Goal: Communication & Community: Ask a question

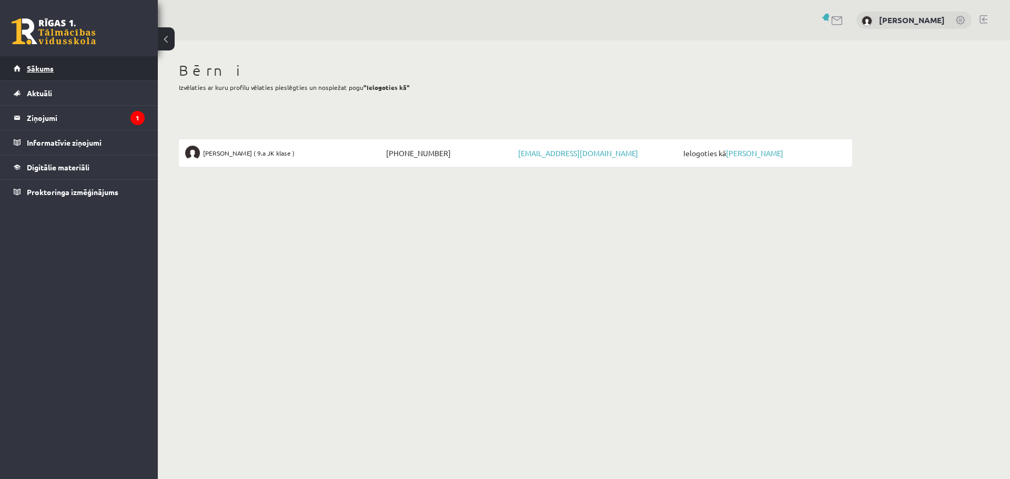
click at [40, 67] on span "Sākums" at bounding box center [40, 68] width 27 height 9
click at [33, 68] on span "Sākums" at bounding box center [40, 68] width 27 height 9
click at [39, 94] on span "Aktuāli" at bounding box center [39, 92] width 25 height 9
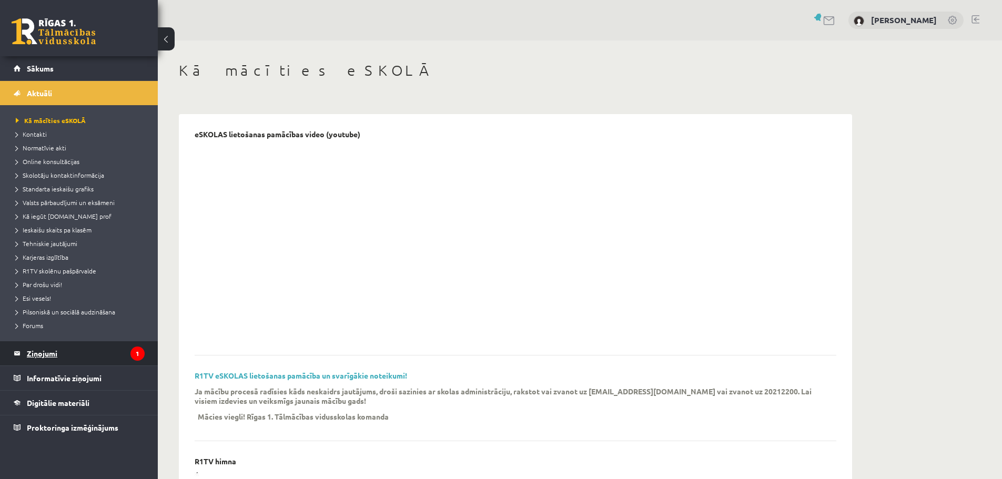
click at [45, 348] on legend "Ziņojumi 1" at bounding box center [86, 353] width 118 height 24
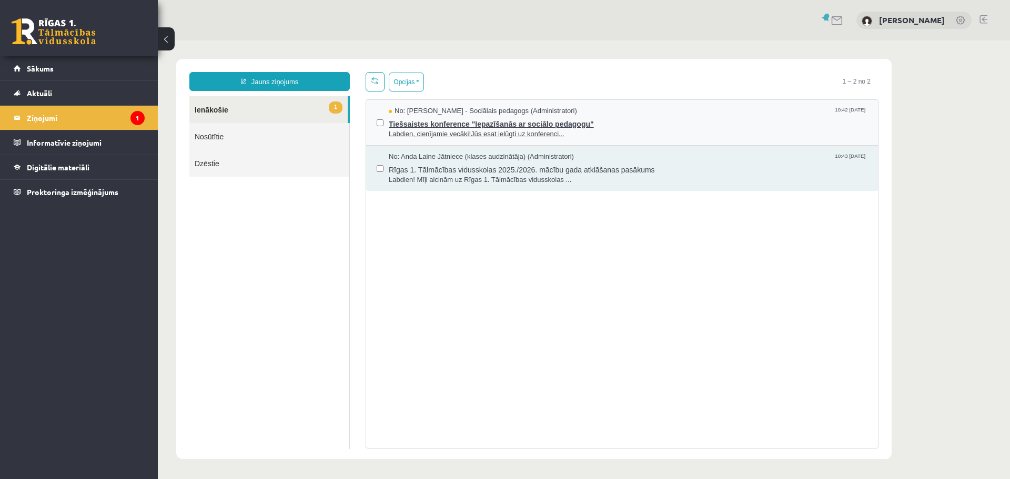
click at [486, 121] on span "Tiešsaistes konference "Iepazīšanās ar sociālo pedagogu"" at bounding box center [628, 122] width 478 height 13
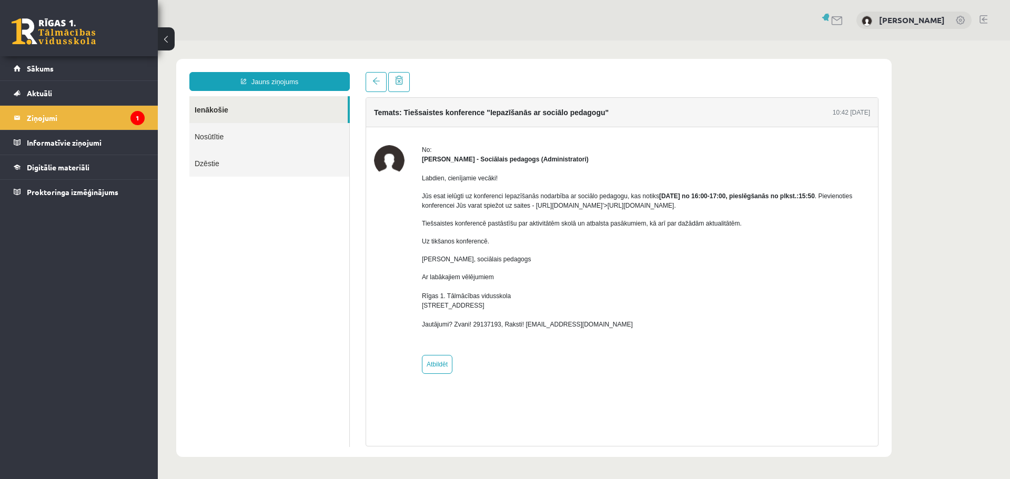
click at [723, 211] on div "Labdien, cienījamie vecāki! Jūs esat ielūgti uz konferenci Iepazīšanās nodarbīb…" at bounding box center [646, 255] width 448 height 183
click at [720, 207] on p "Jūs esat ielūgti uz konferenci Iepazīšanās nodarbība ar sociālo pedagogu, kas n…" at bounding box center [646, 200] width 448 height 19
click at [780, 210] on div "Labdien, cienījamie vecāki! Jūs esat ielūgti uz konferenci Iepazīšanās nodarbīb…" at bounding box center [646, 255] width 448 height 183
click at [764, 206] on p "Jūs esat ielūgti uz konferenci Iepazīšanās nodarbība ar sociālo pedagogu, kas n…" at bounding box center [646, 200] width 448 height 19
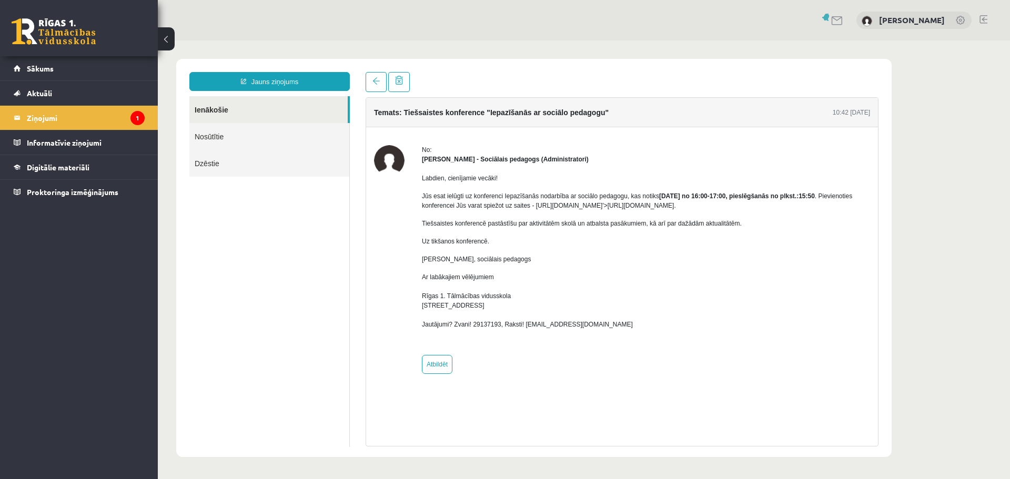
click at [764, 206] on p "Jūs esat ielūgti uz konferenci Iepazīšanās nodarbība ar sociālo pedagogu, kas n…" at bounding box center [646, 200] width 448 height 19
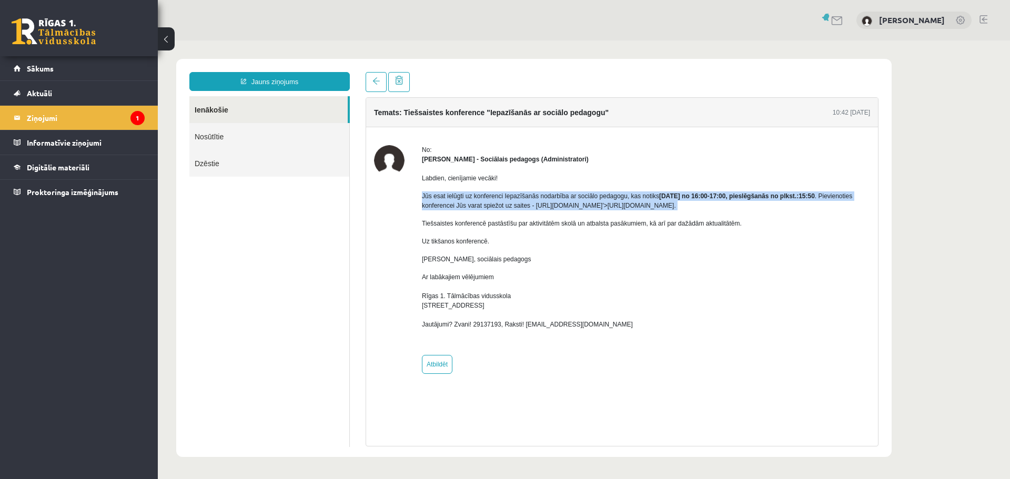
click at [764, 206] on p "Jūs esat ielūgti uz konferenci Iepazīšanās nodarbība ar sociālo pedagogu, kas n…" at bounding box center [646, 200] width 448 height 19
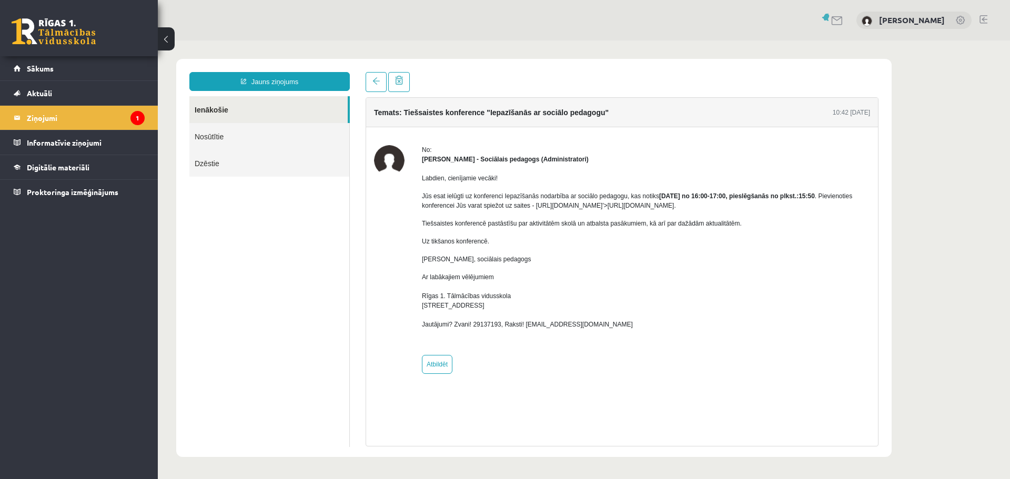
click at [786, 215] on div "Labdien, cienījamie vecāki! Jūs esat ielūgti uz konferenci Iepazīšanās nodarbīb…" at bounding box center [646, 255] width 448 height 183
drag, startPoint x: 783, startPoint y: 206, endPoint x: 533, endPoint y: 206, distance: 250.3
click at [533, 206] on p "Jūs esat ielūgti uz konferenci Iepazīšanās nodarbība ar sociālo pedagogu, kas n…" at bounding box center [646, 200] width 448 height 19
copy p "https://eskola.r1tv.lv/conferences/5020/join'>https://eskola.r1tv.lv/conference…"
click at [674, 259] on p "Dagnija Gaubšteina, sociālais pedagogs" at bounding box center [646, 258] width 448 height 9
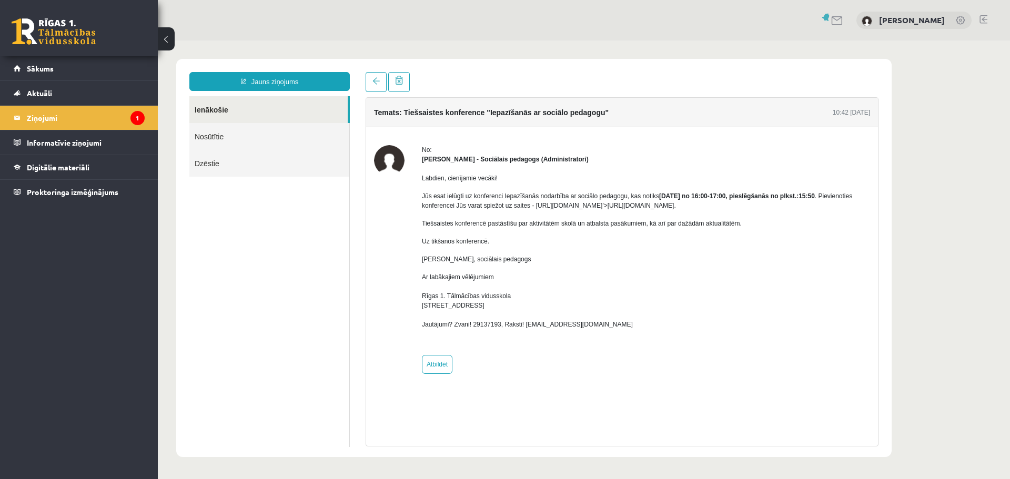
click at [630, 283] on p "Ar labākajiem vēlējumiem Rīgas 1. Tālmācības vidusskola Latgales iela 257b, Rīg…" at bounding box center [646, 300] width 448 height 57
click at [29, 68] on span "Sākums" at bounding box center [40, 68] width 27 height 9
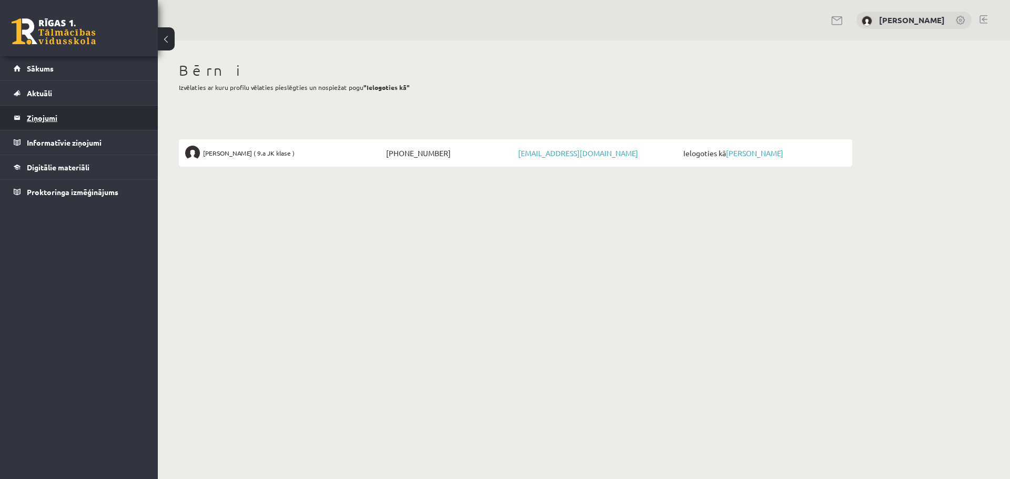
click at [27, 115] on legend "Ziņojumi 0" at bounding box center [86, 118] width 118 height 24
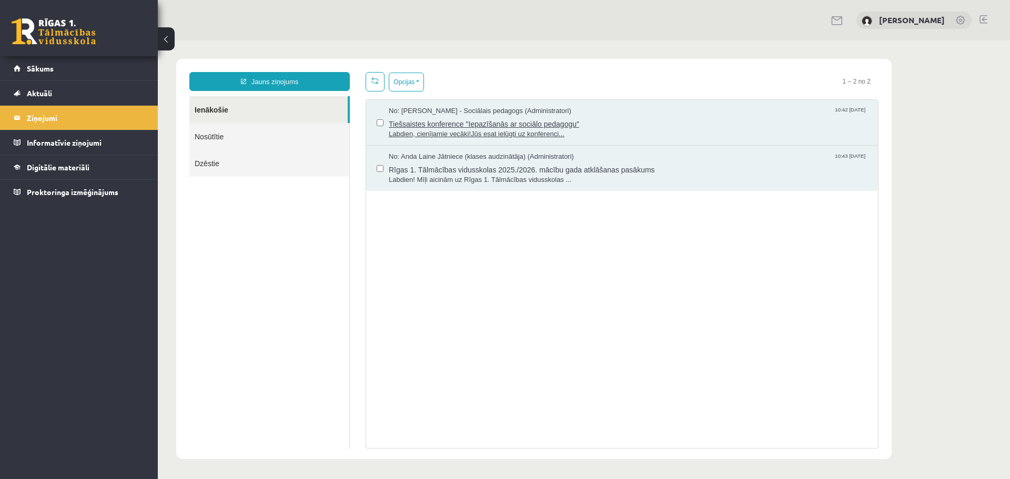
click at [455, 125] on span "Tiešsaistes konference "Iepazīšanās ar sociālo pedagogu"" at bounding box center [628, 122] width 478 height 13
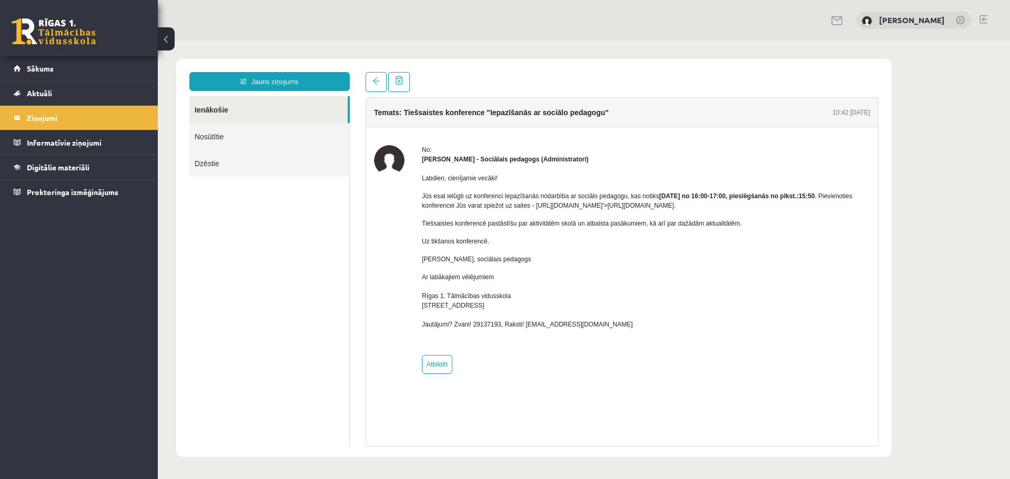
click at [798, 261] on p "Dagnija Gaubšteina, sociālais pedagogs" at bounding box center [646, 258] width 448 height 9
click at [646, 268] on div "Labdien, cienījamie vecāki! Jūs esat ielūgti uz konferenci Iepazīšanās nodarbīb…" at bounding box center [646, 255] width 448 height 183
click at [370, 80] on link at bounding box center [375, 82] width 21 height 20
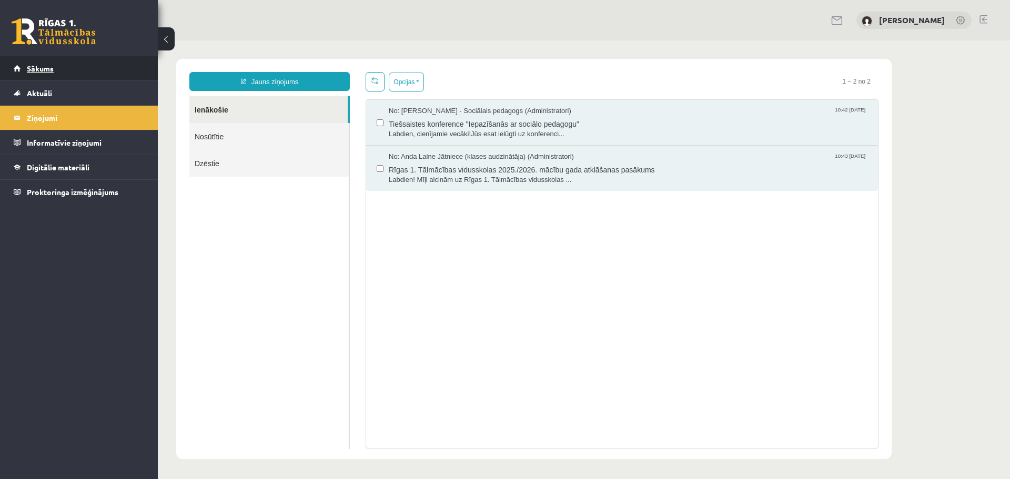
click at [37, 66] on span "Sākums" at bounding box center [40, 68] width 27 height 9
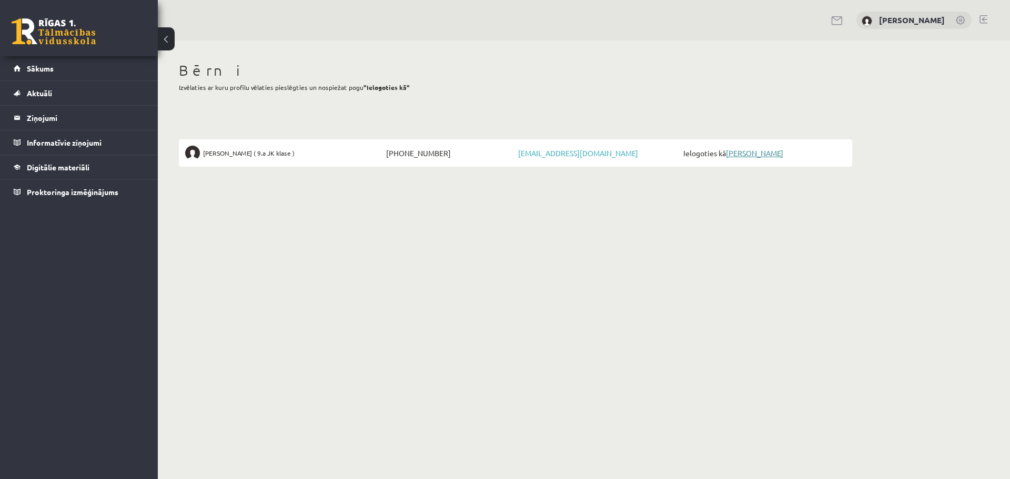
click at [756, 151] on link "[PERSON_NAME]" at bounding box center [754, 152] width 57 height 9
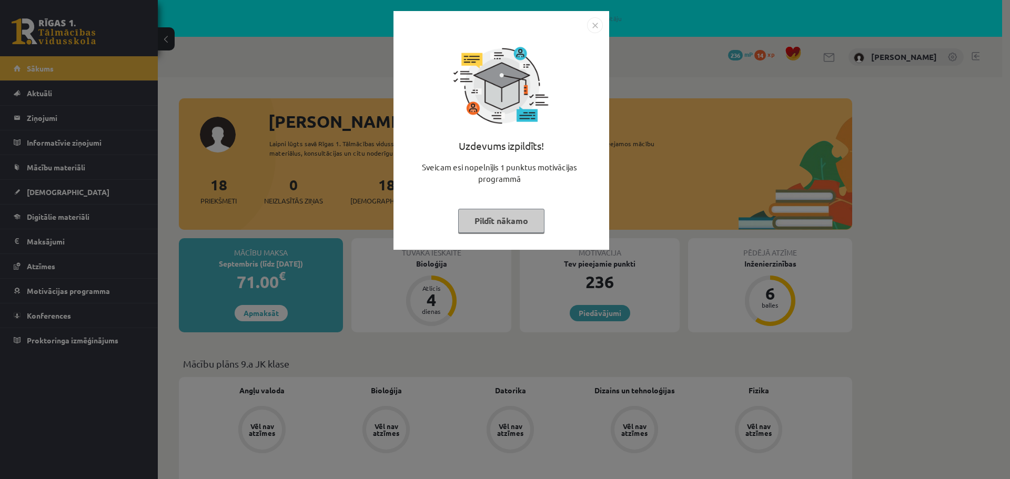
click at [492, 219] on button "Pildīt nākamo" at bounding box center [501, 221] width 86 height 24
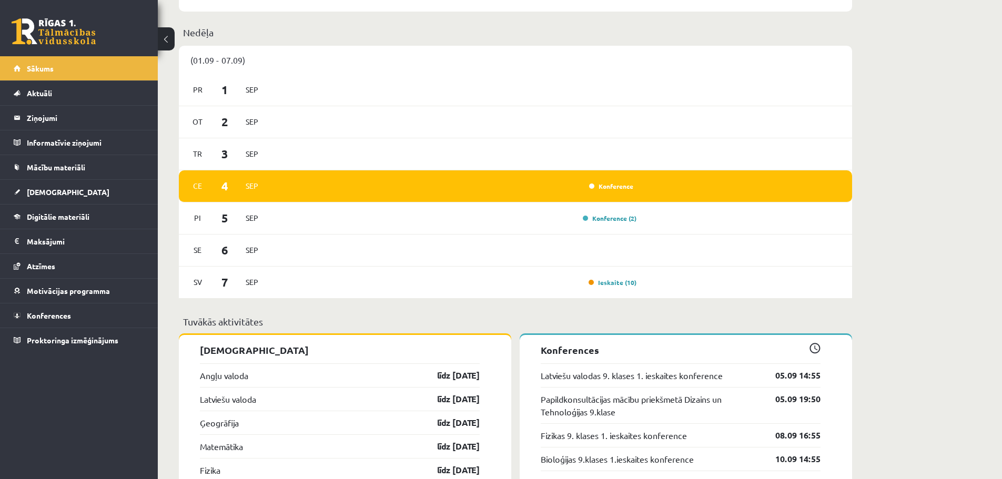
scroll to position [789, 0]
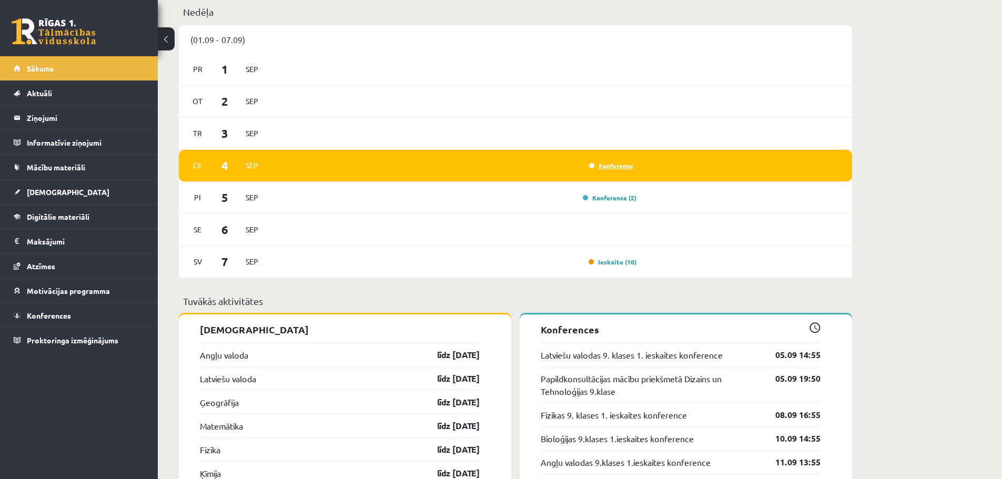
click at [611, 168] on link "Konference" at bounding box center [611, 165] width 44 height 8
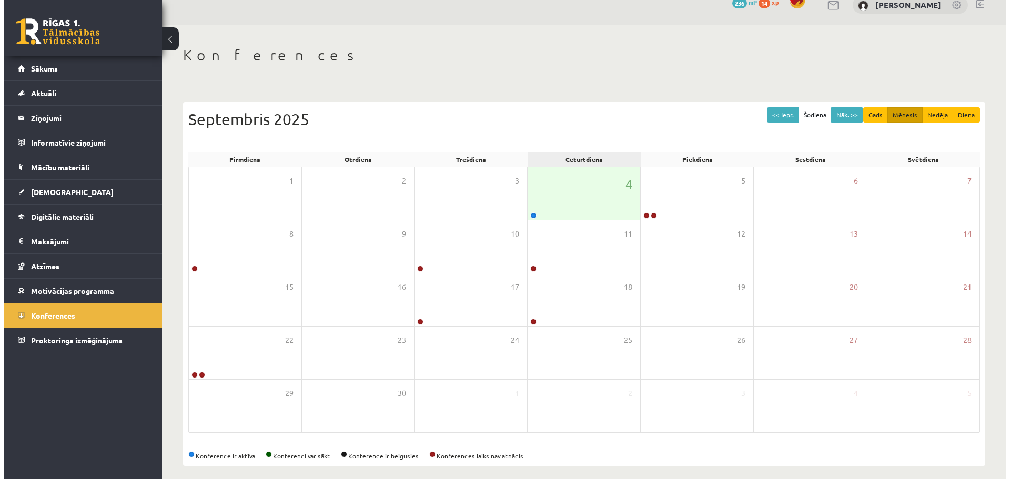
scroll to position [60, 0]
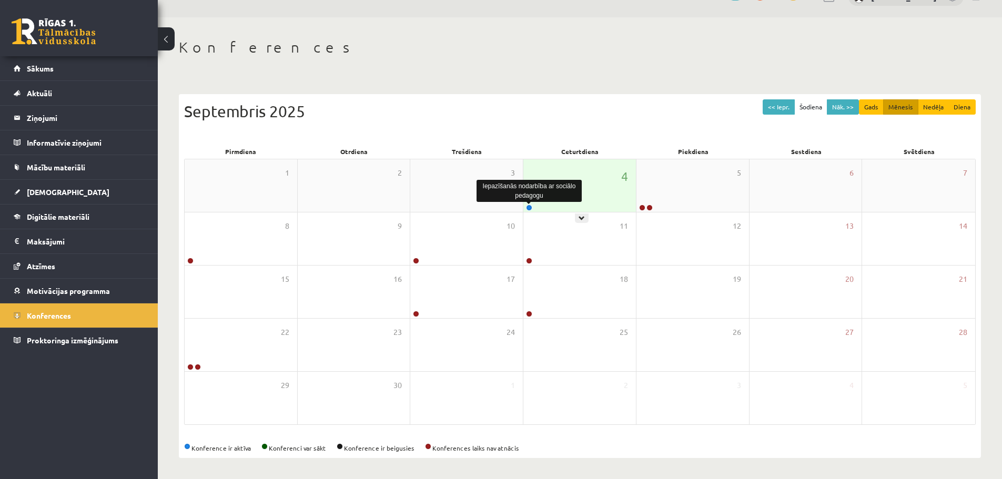
click at [528, 206] on link at bounding box center [529, 208] width 6 height 6
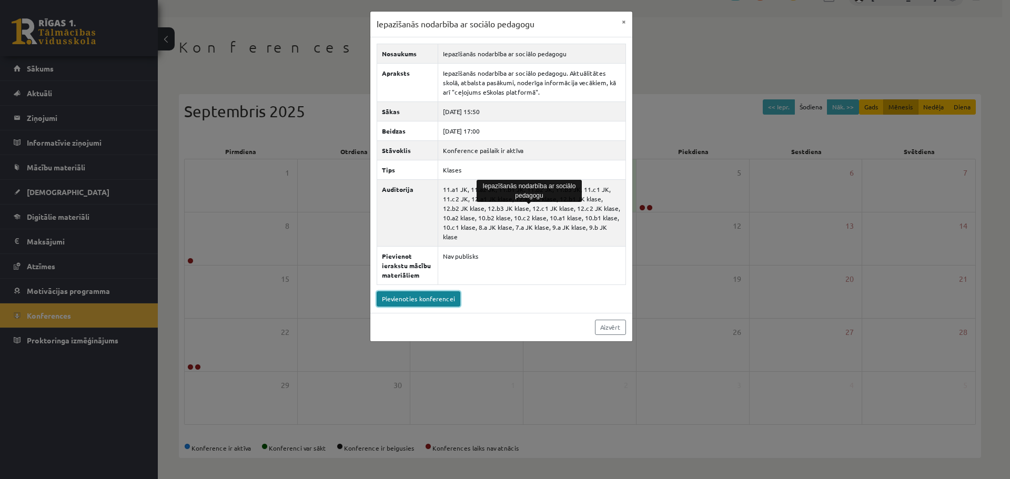
click at [427, 291] on link "Pievienoties konferencei" at bounding box center [418, 298] width 84 height 15
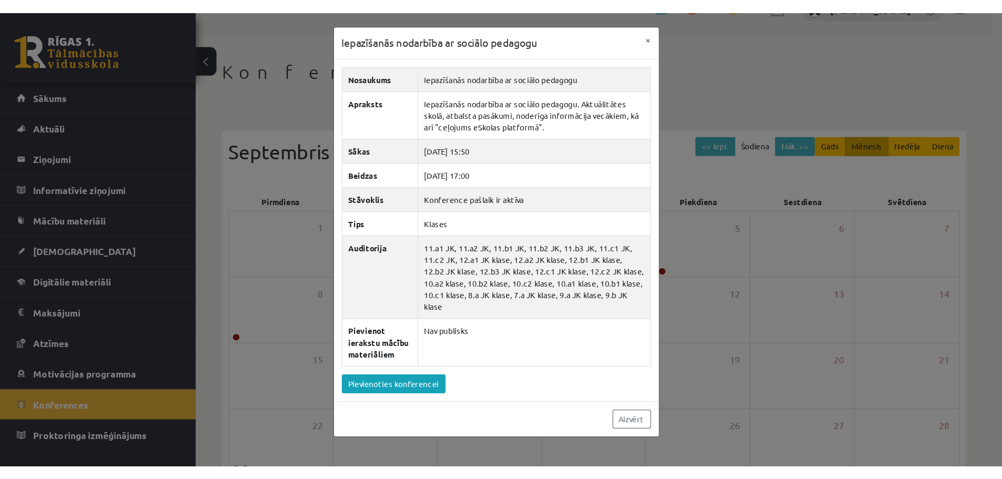
scroll to position [60, 0]
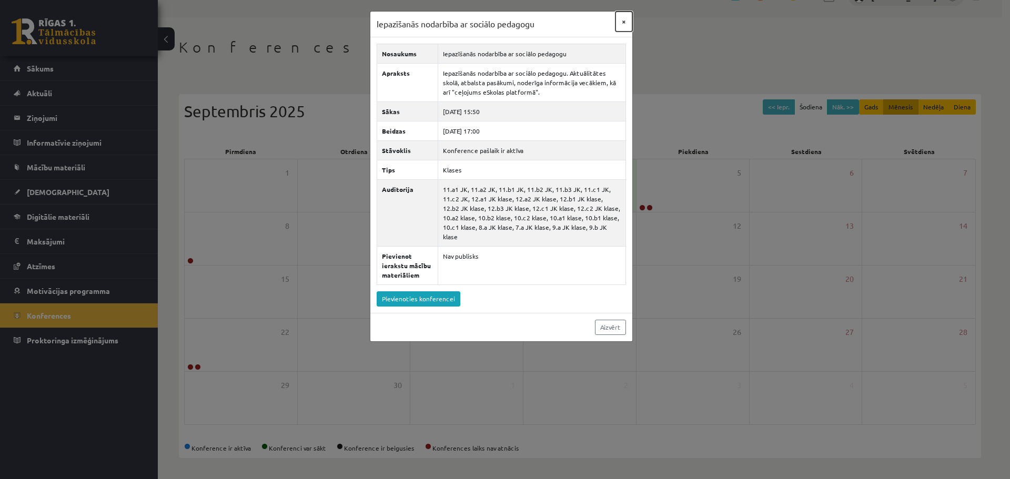
drag, startPoint x: 623, startPoint y: 19, endPoint x: 617, endPoint y: 26, distance: 9.3
click at [623, 20] on button "×" at bounding box center [623, 22] width 17 height 20
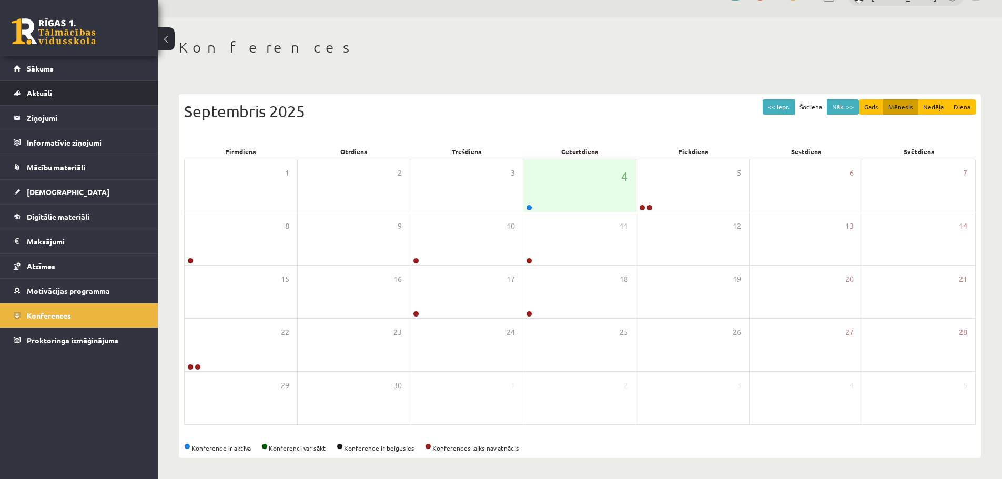
click at [41, 93] on span "Aktuāli" at bounding box center [39, 92] width 25 height 9
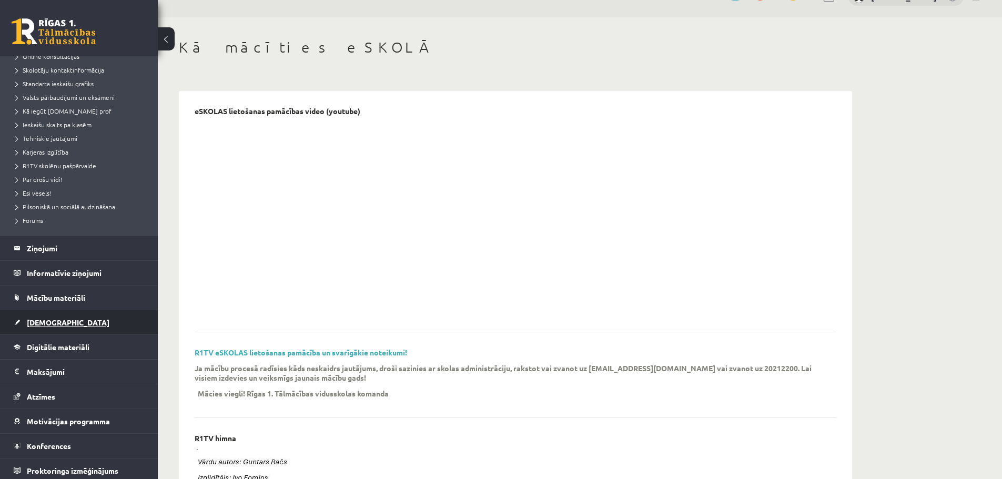
scroll to position [109, 0]
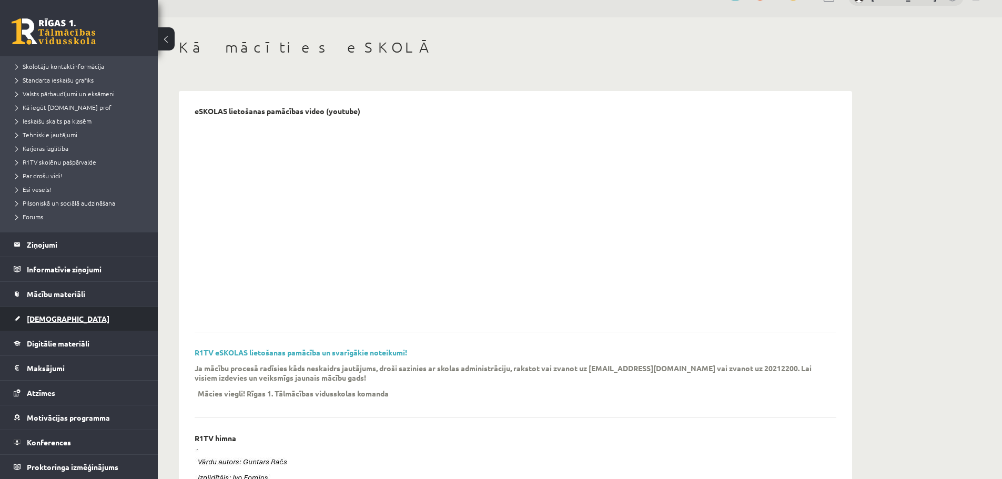
click at [48, 316] on span "[DEMOGRAPHIC_DATA]" at bounding box center [68, 318] width 83 height 9
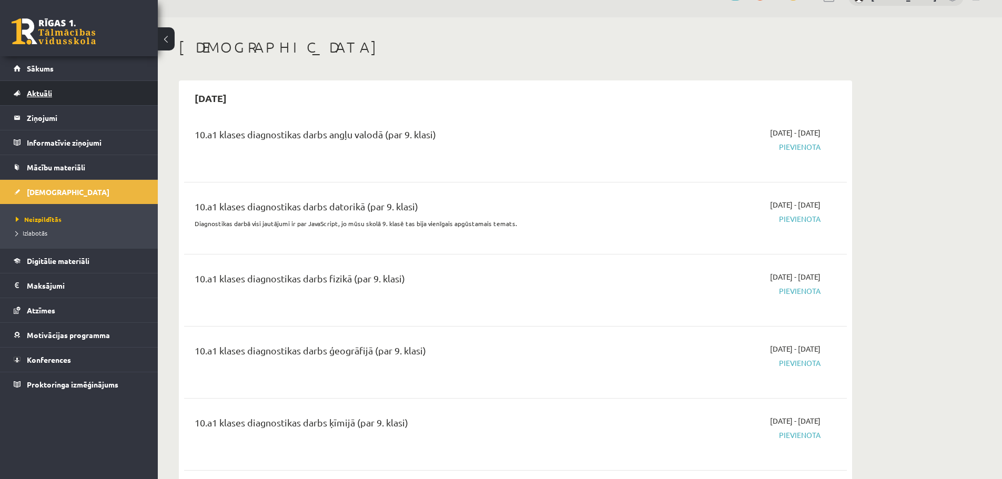
click at [32, 94] on span "Aktuāli" at bounding box center [39, 92] width 25 height 9
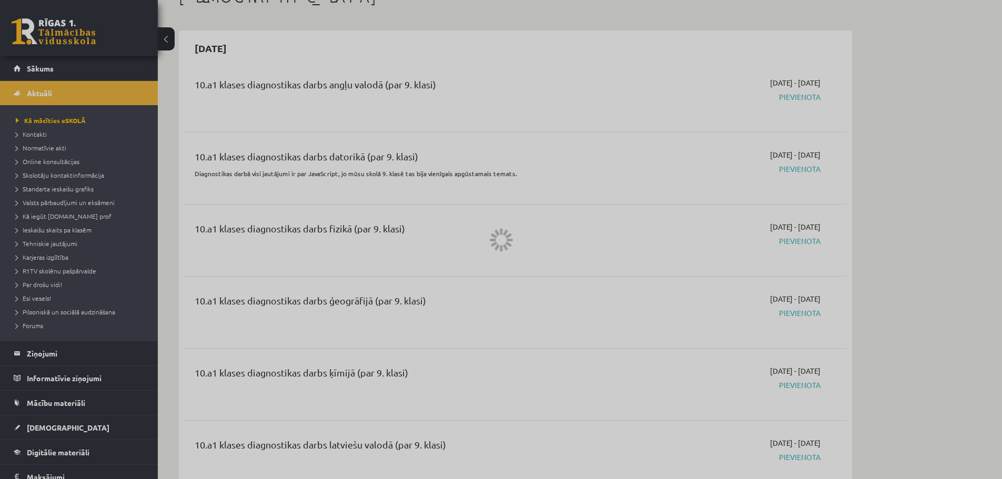
scroll to position [113, 0]
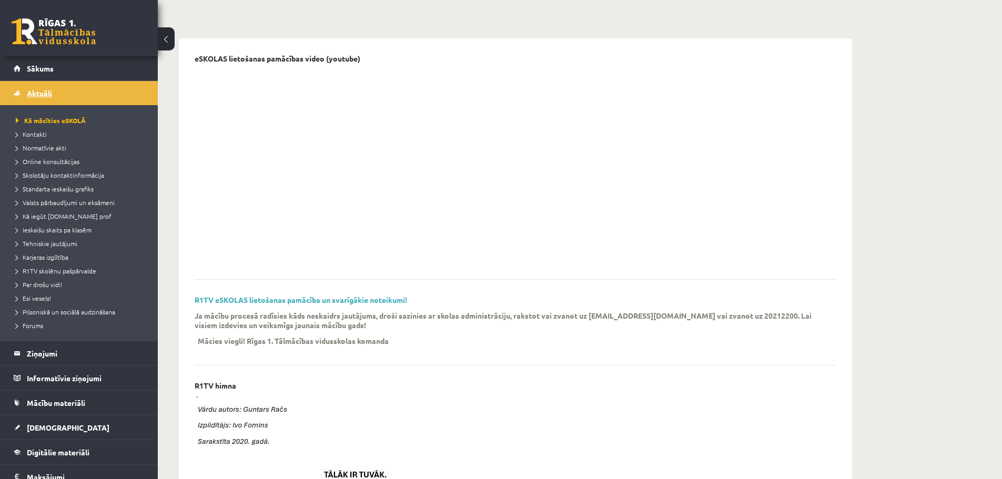
click at [34, 91] on span "Aktuāli" at bounding box center [39, 92] width 25 height 9
click at [40, 70] on span "Sākums" at bounding box center [40, 68] width 27 height 9
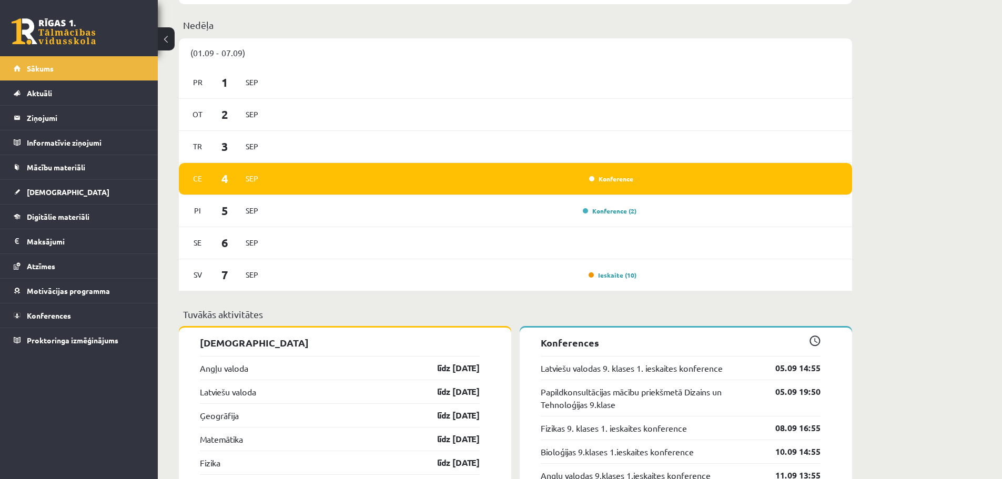
scroll to position [789, 0]
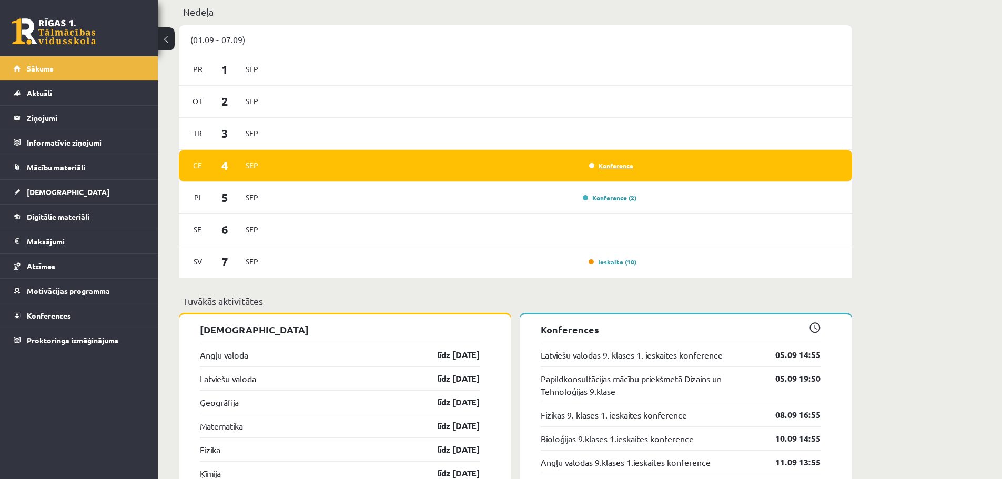
click at [612, 166] on link "Konference" at bounding box center [611, 165] width 44 height 8
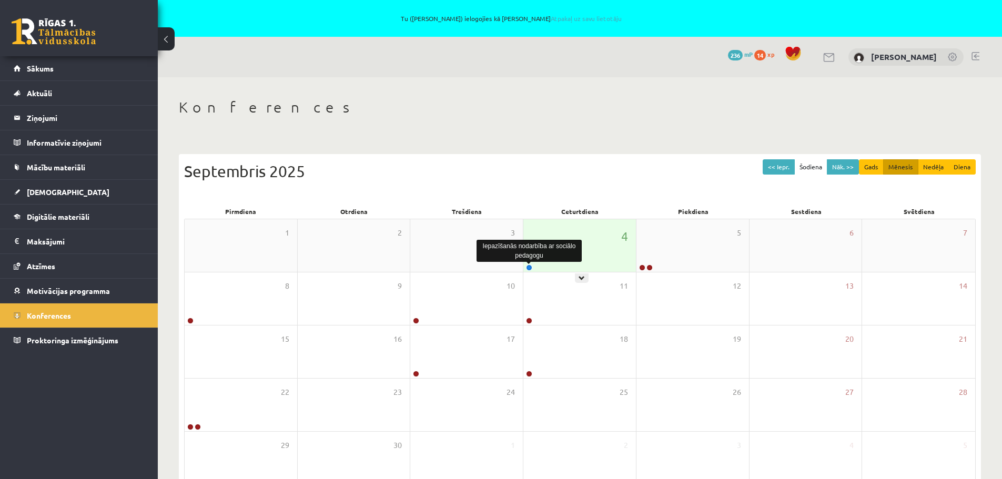
click at [527, 267] on link at bounding box center [529, 267] width 6 height 6
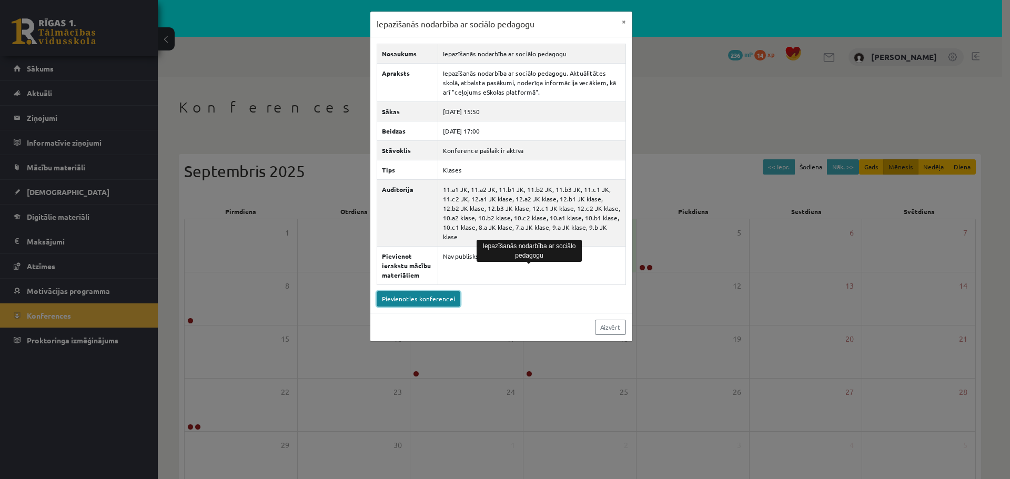
click at [425, 292] on link "Pievienoties konferencei" at bounding box center [418, 298] width 84 height 15
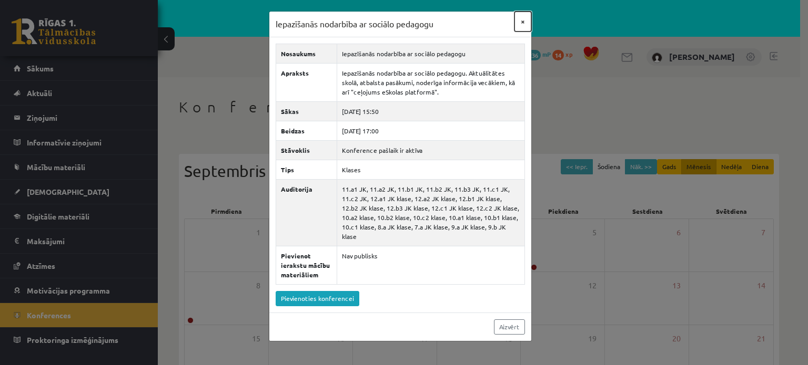
click at [521, 17] on button "×" at bounding box center [522, 22] width 17 height 20
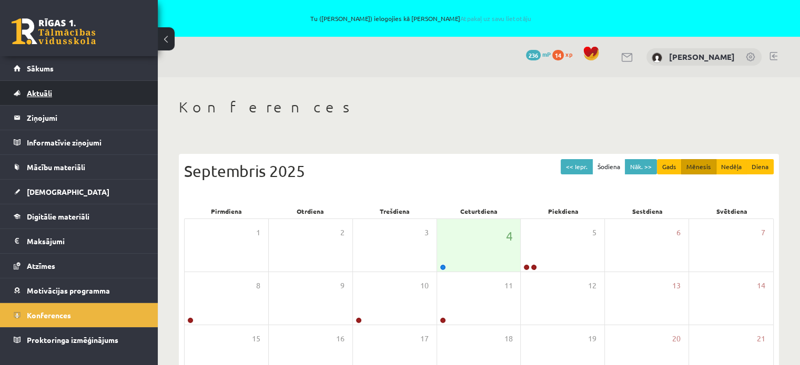
click at [47, 92] on span "Aktuāli" at bounding box center [39, 92] width 25 height 9
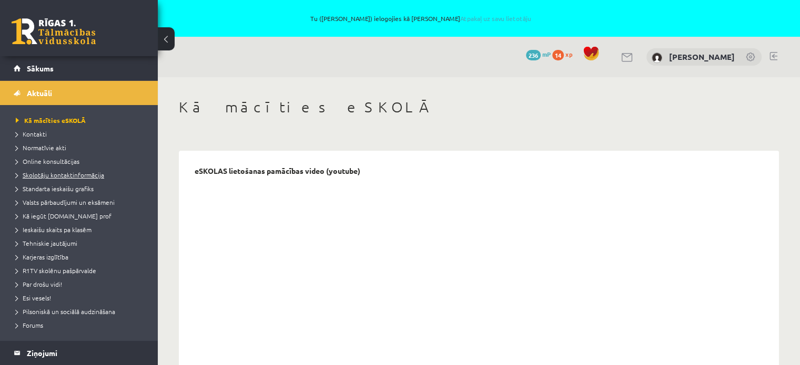
click at [52, 175] on span "Skolotāju kontaktinformācija" at bounding box center [60, 175] width 88 height 8
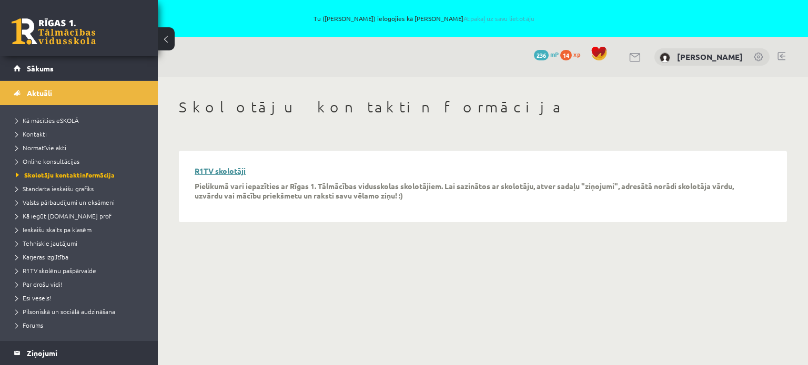
click at [209, 174] on link "R1TV skolotāji" at bounding box center [220, 170] width 51 height 9
click at [37, 93] on span "Aktuāli" at bounding box center [39, 92] width 25 height 9
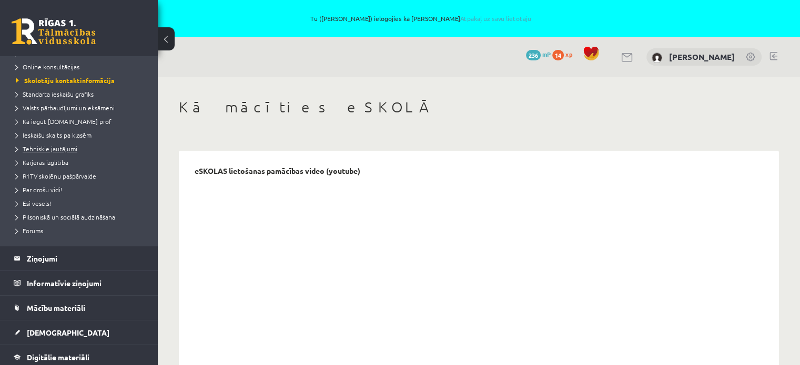
scroll to position [105, 0]
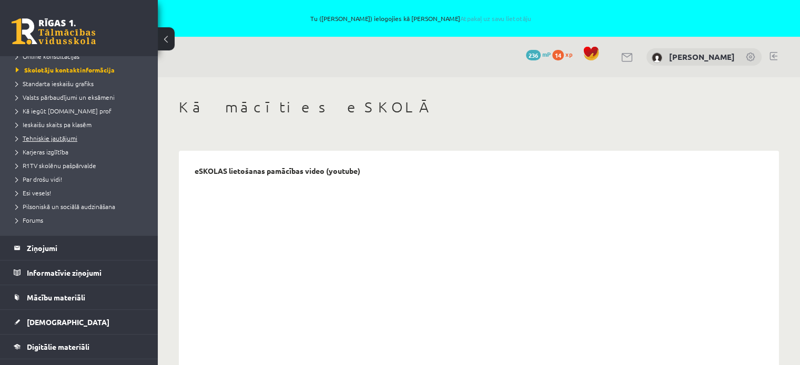
click at [40, 248] on legend "Ziņojumi 0" at bounding box center [86, 248] width 118 height 24
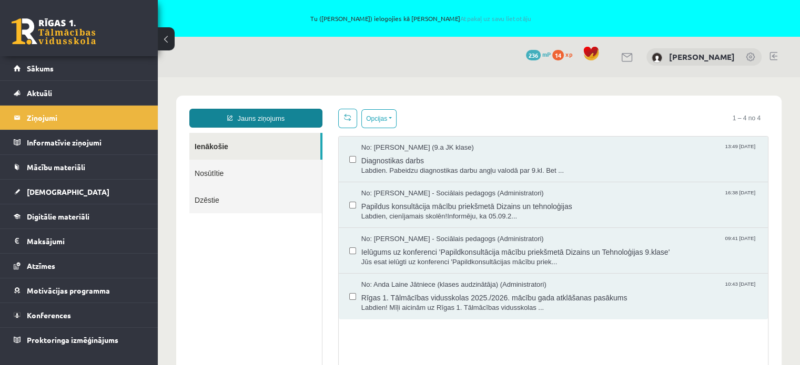
click at [255, 116] on link "Jauns ziņojums" at bounding box center [255, 118] width 133 height 19
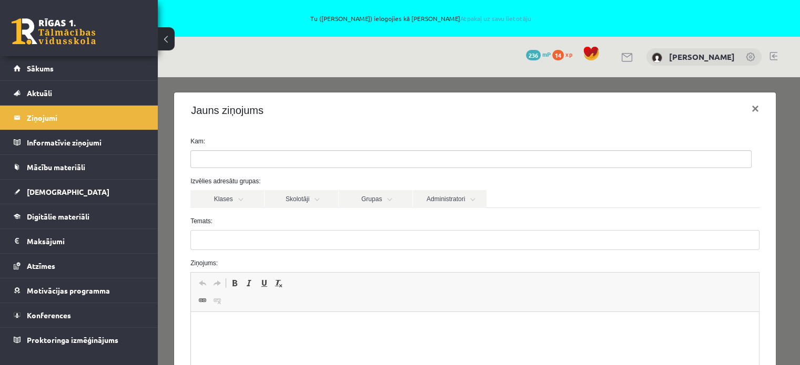
click at [247, 158] on ul at bounding box center [471, 159] width 560 height 17
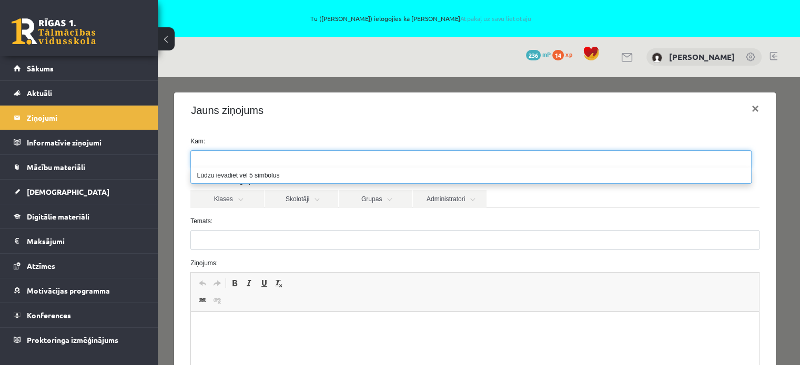
click at [247, 158] on ul at bounding box center [471, 159] width 560 height 17
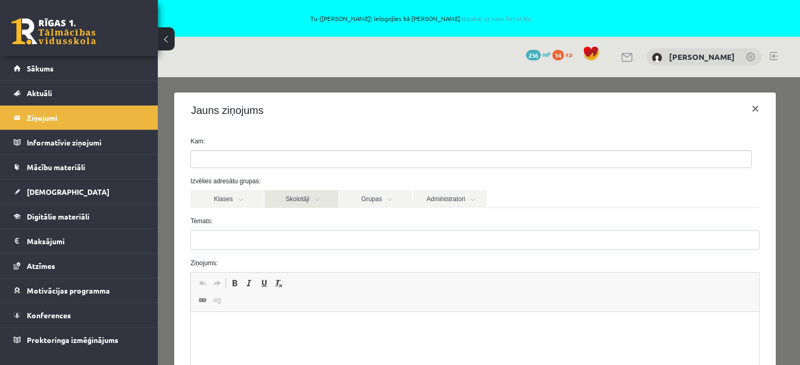
click at [307, 198] on link "Skolotāji" at bounding box center [301, 199] width 74 height 18
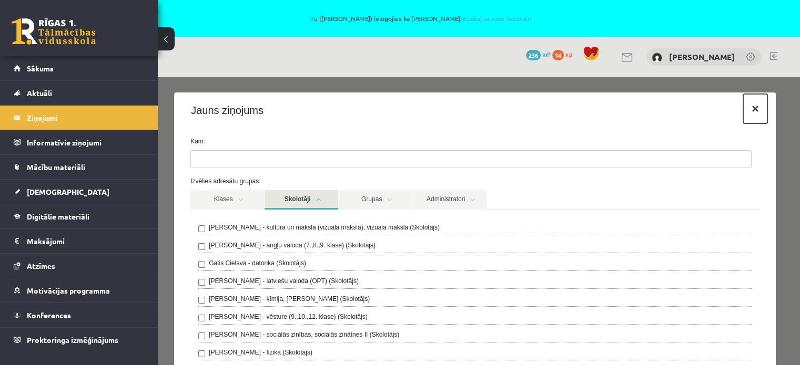
click at [749, 109] on button "×" at bounding box center [755, 108] width 24 height 29
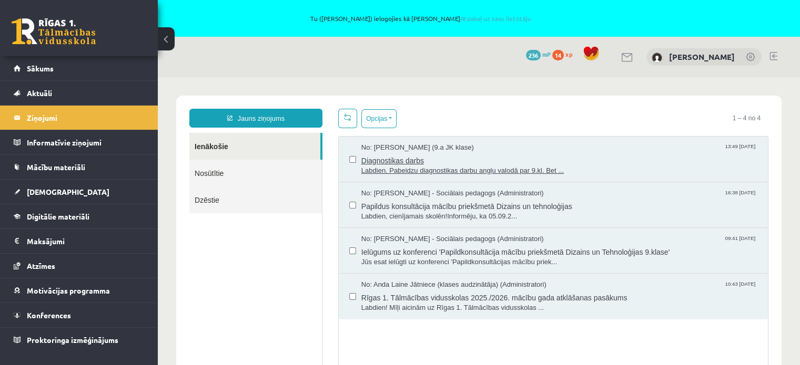
click at [393, 164] on span "Diagnostikas darbs" at bounding box center [559, 159] width 396 height 13
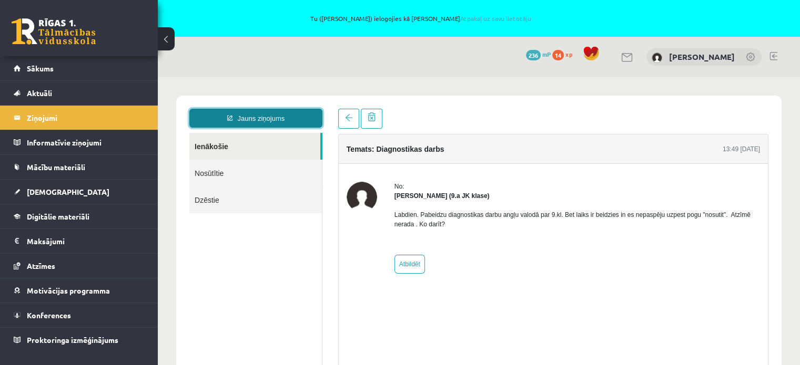
click at [264, 118] on link "Jauns ziņojums" at bounding box center [255, 118] width 133 height 19
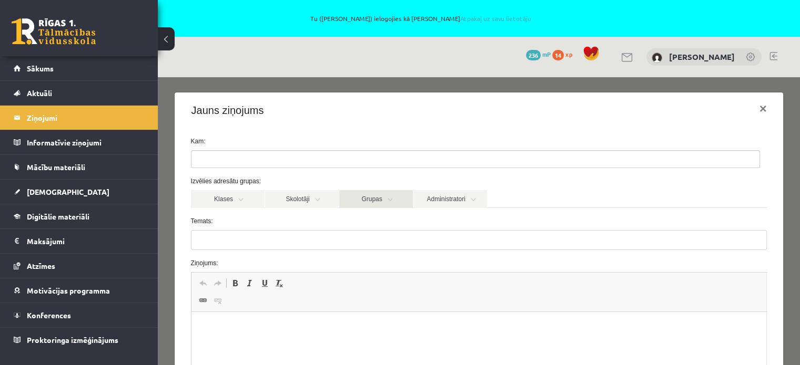
click at [378, 200] on link "Grupas" at bounding box center [376, 199] width 74 height 18
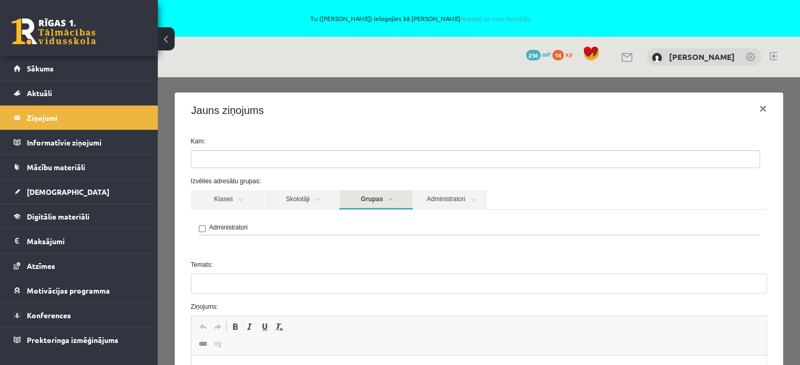
click at [378, 200] on link "Grupas" at bounding box center [376, 199] width 74 height 19
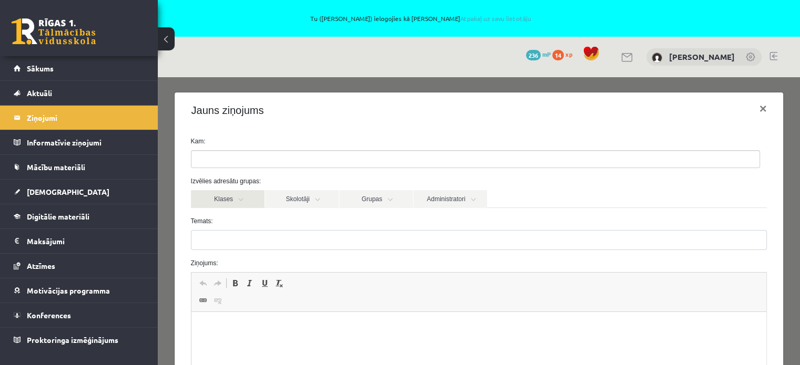
click at [242, 200] on link "Klases" at bounding box center [228, 199] width 74 height 18
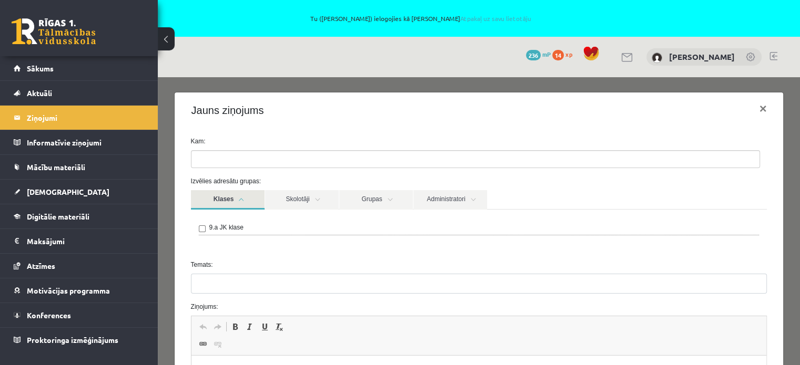
click at [240, 199] on link "Klases" at bounding box center [228, 199] width 74 height 19
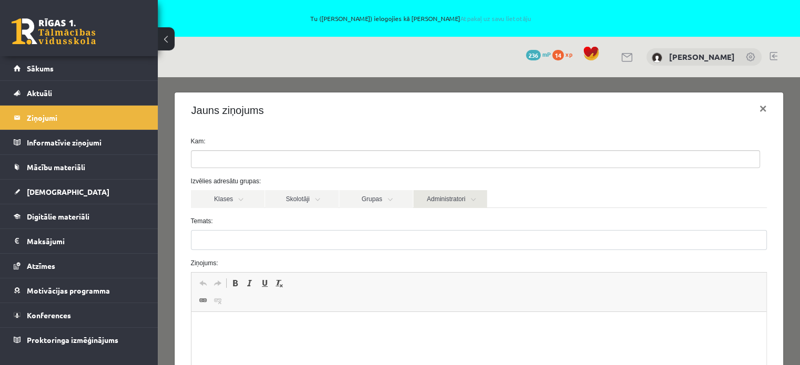
click at [464, 199] on link "Administratori" at bounding box center [450, 199] width 74 height 18
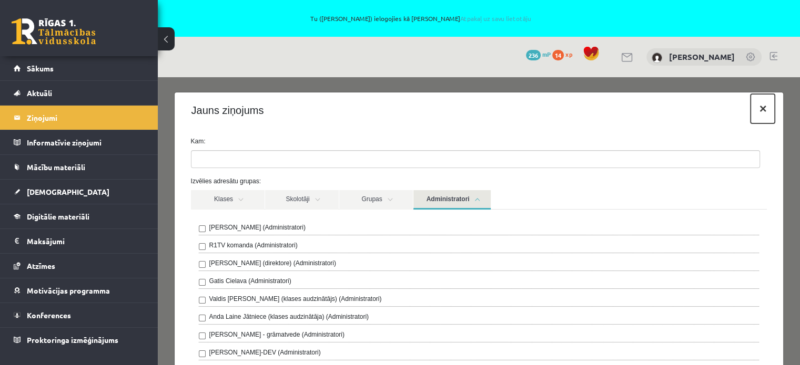
click at [754, 109] on button "×" at bounding box center [762, 108] width 24 height 29
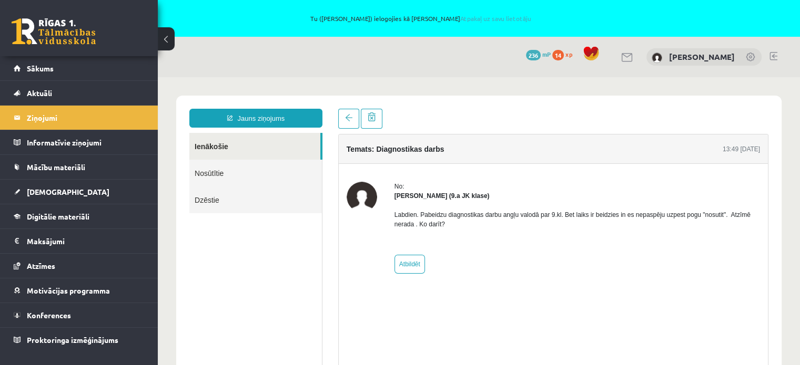
click at [208, 149] on link "Ienākošie" at bounding box center [254, 146] width 131 height 27
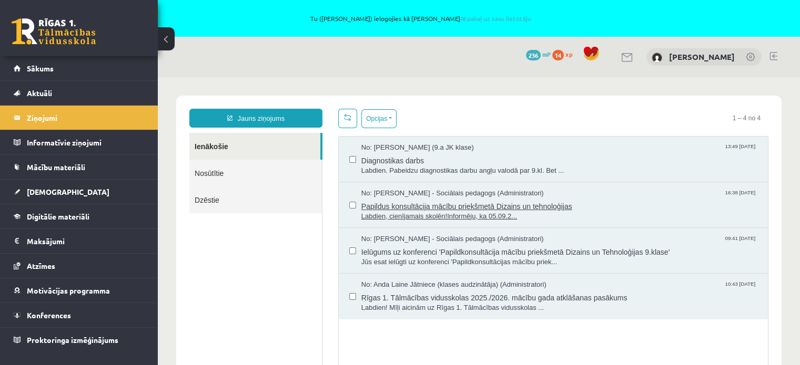
click at [492, 193] on span "No: [PERSON_NAME] - Sociālais pedagogs (Administratori)" at bounding box center [452, 194] width 182 height 10
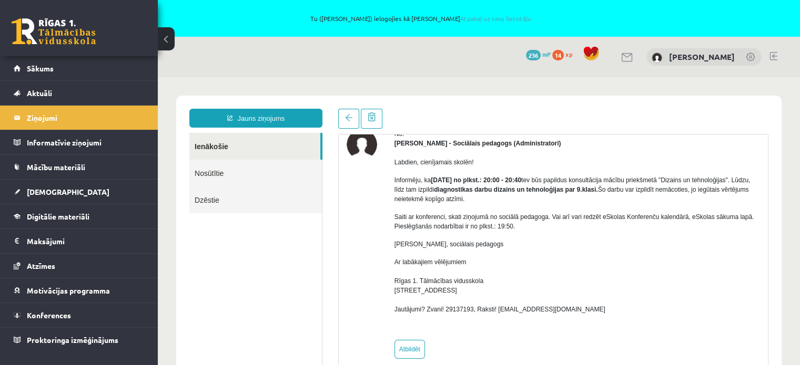
scroll to position [59, 0]
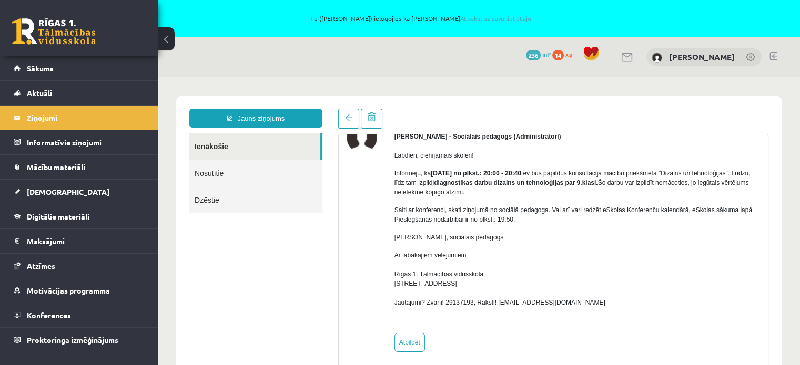
click at [281, 292] on ul "Ienākošie Nosūtītie Dzēstie" at bounding box center [255, 251] width 133 height 237
click at [38, 94] on span "Aktuāli" at bounding box center [39, 92] width 25 height 9
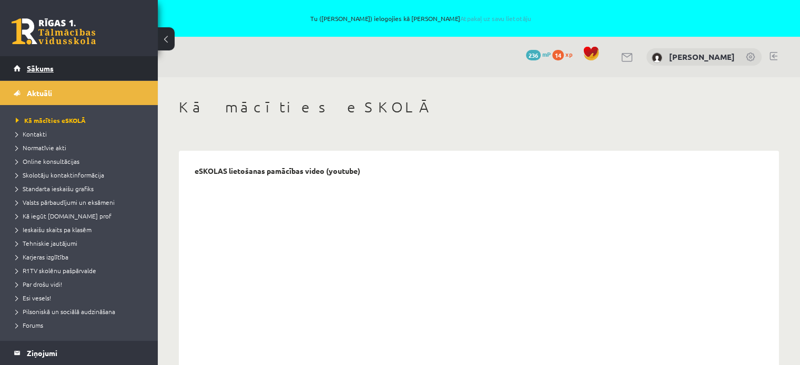
click at [43, 69] on span "Sākums" at bounding box center [40, 68] width 27 height 9
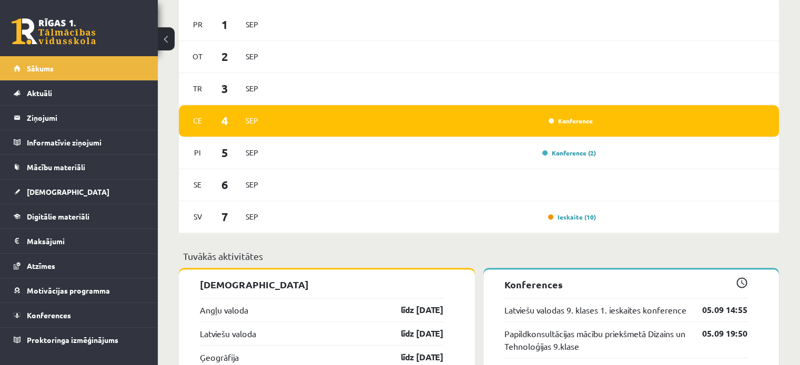
scroll to position [841, 0]
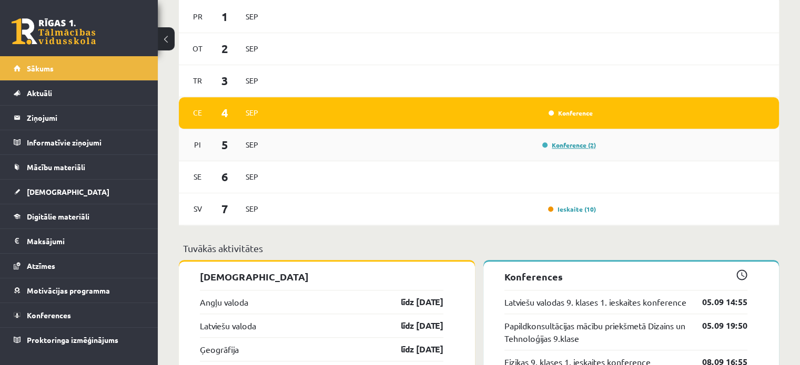
click at [574, 149] on link "Konference (2)" at bounding box center [569, 145] width 54 height 8
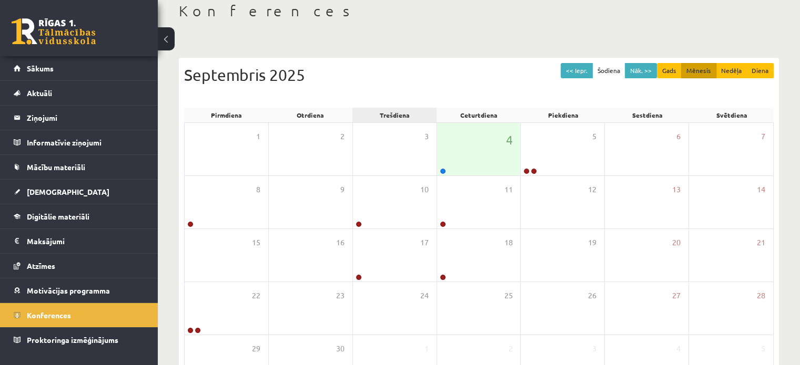
scroll to position [105, 0]
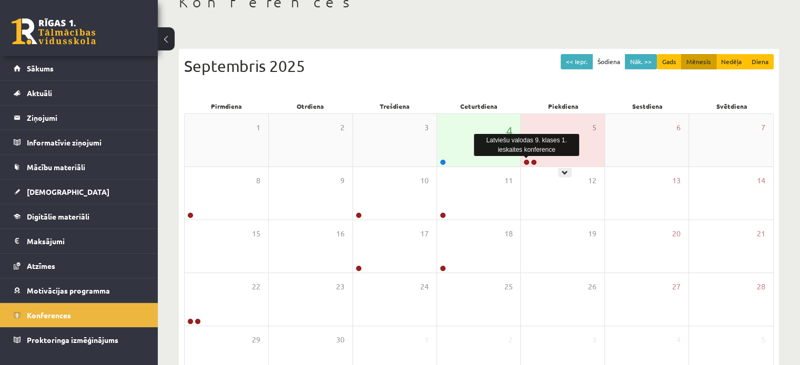
click at [527, 164] on link at bounding box center [526, 162] width 6 height 6
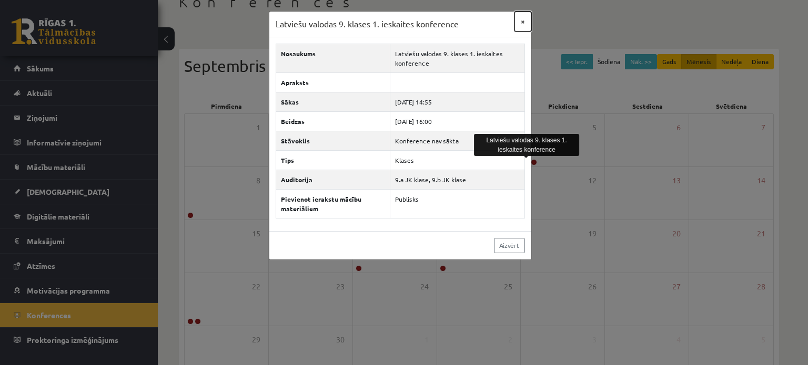
click at [523, 23] on button "×" at bounding box center [522, 22] width 17 height 20
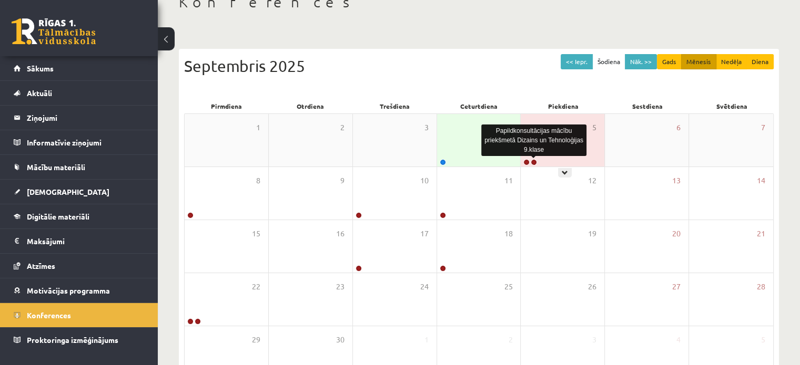
click at [534, 161] on link at bounding box center [534, 162] width 6 height 6
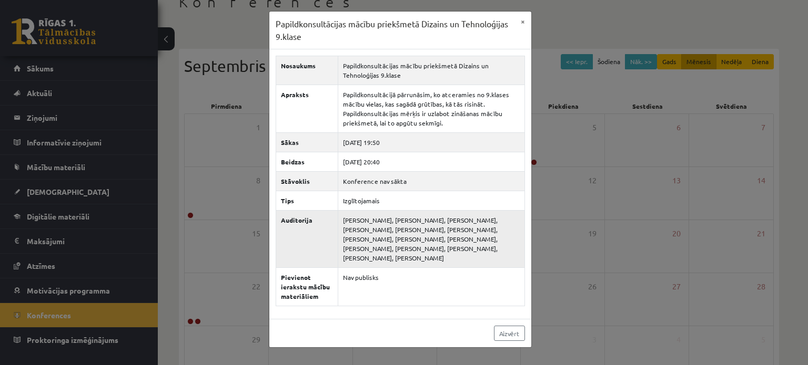
drag, startPoint x: 395, startPoint y: 258, endPoint x: 342, endPoint y: 220, distance: 65.5
click at [342, 220] on td "[PERSON_NAME], [PERSON_NAME], [PERSON_NAME], [PERSON_NAME], [PERSON_NAME], [PER…" at bounding box center [431, 239] width 187 height 57
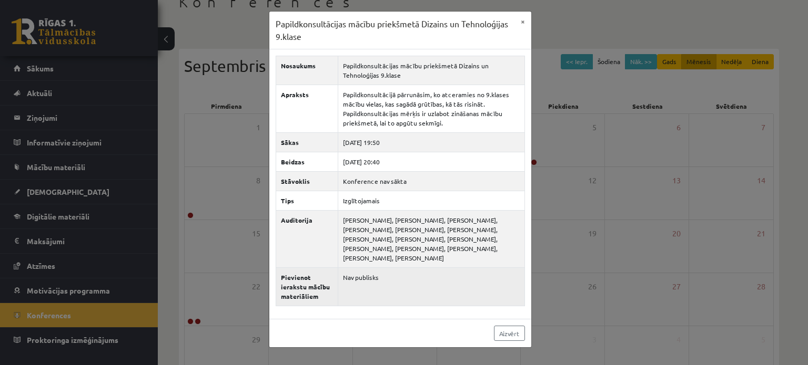
click at [389, 289] on td "Nav publisks" at bounding box center [431, 287] width 187 height 38
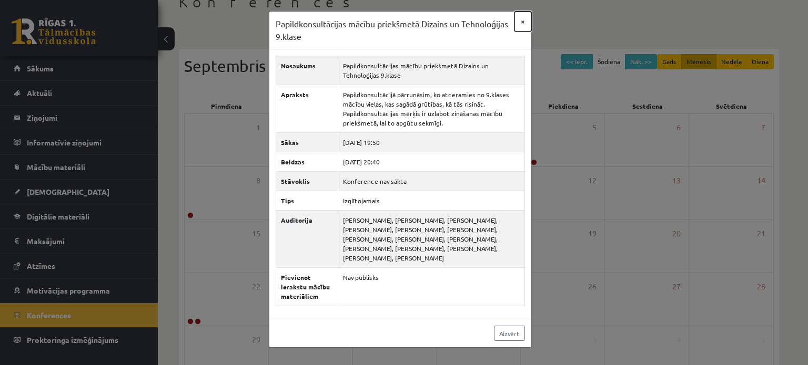
click at [523, 23] on button "×" at bounding box center [522, 22] width 17 height 20
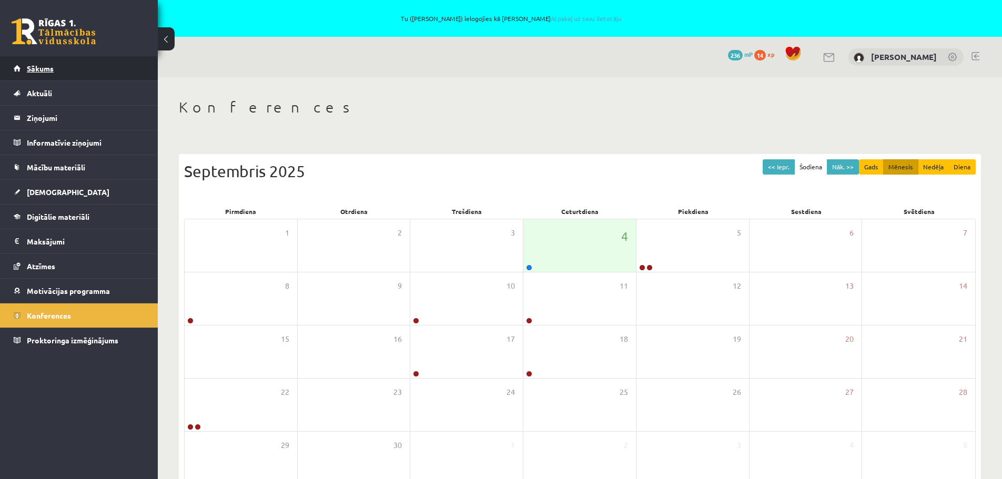
click at [46, 69] on span "Sākums" at bounding box center [40, 68] width 27 height 9
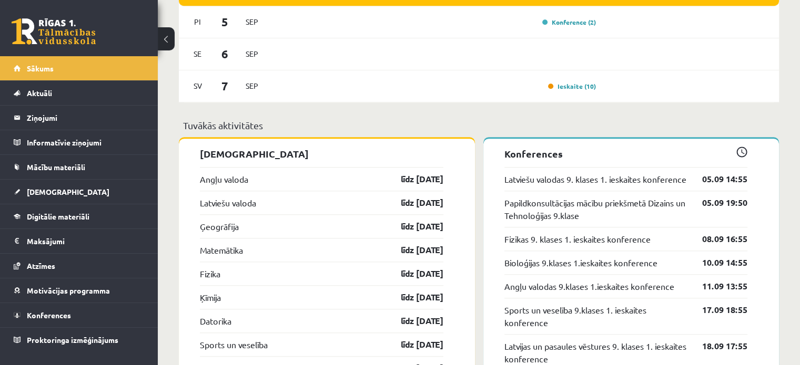
scroll to position [946, 0]
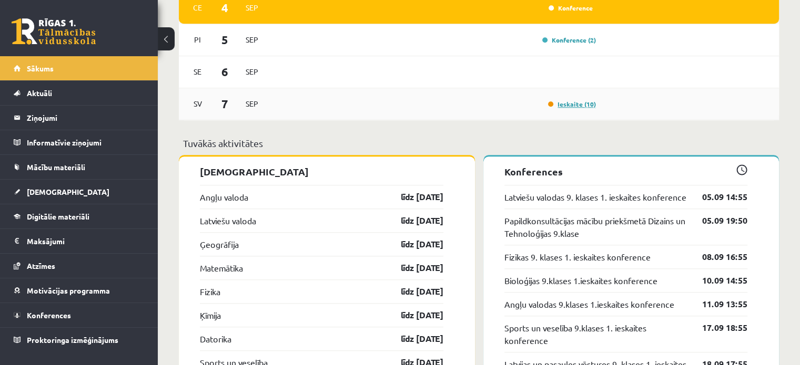
click at [567, 105] on link "Ieskaite (10)" at bounding box center [572, 104] width 48 height 8
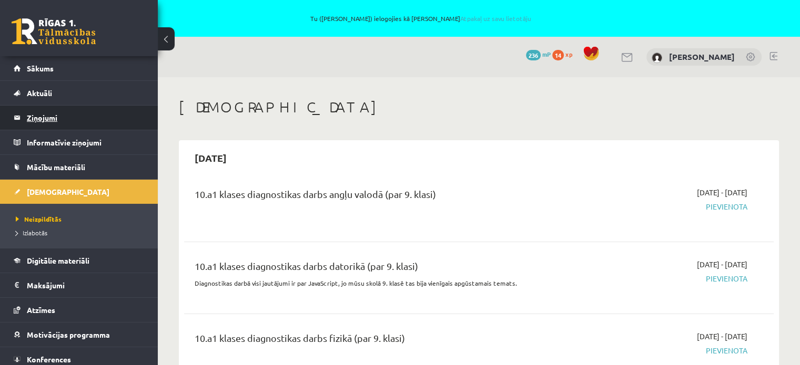
click at [42, 118] on legend "Ziņojumi 0" at bounding box center [86, 118] width 118 height 24
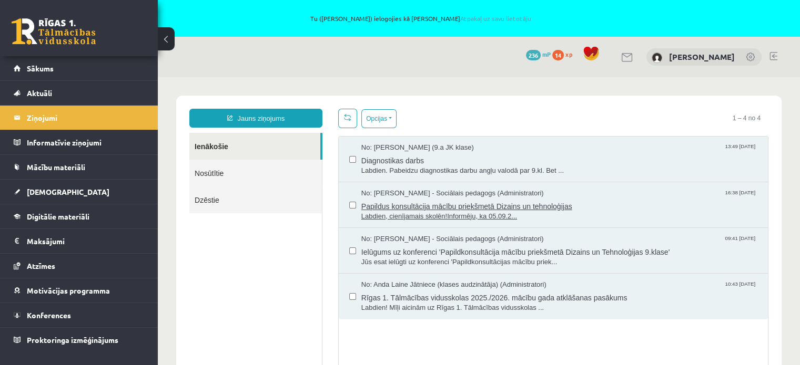
click at [411, 205] on span "Papildus konsultācija mācību priekšmetā Dizains un tehnoloģijas" at bounding box center [559, 205] width 396 height 13
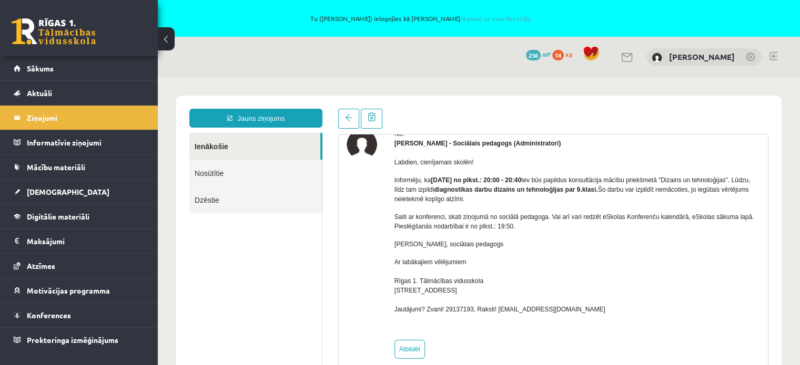
scroll to position [59, 0]
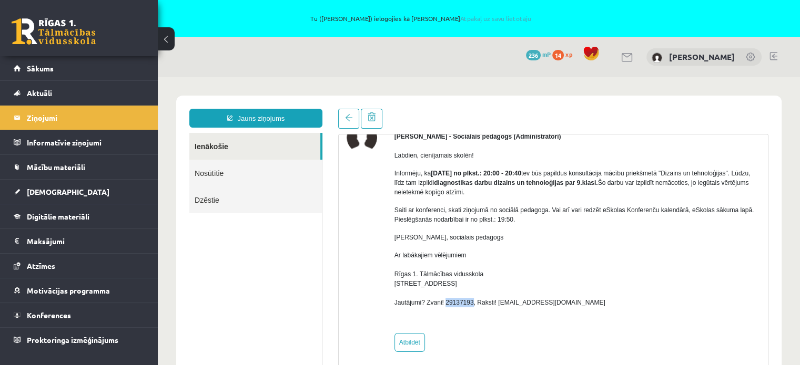
drag, startPoint x: 471, startPoint y: 302, endPoint x: 444, endPoint y: 303, distance: 26.3
click at [444, 303] on p "Ar labākajiem vēlējumiem Rīgas 1. Tālmācības vidusskola Latgales iela 257b, Rīg…" at bounding box center [576, 279] width 365 height 57
copy p "29137193"
click at [605, 276] on p "Ar labākajiem vēlējumiem Rīgas 1. Tālmācības vidusskola Latgales iela 257b, Rīg…" at bounding box center [576, 279] width 365 height 57
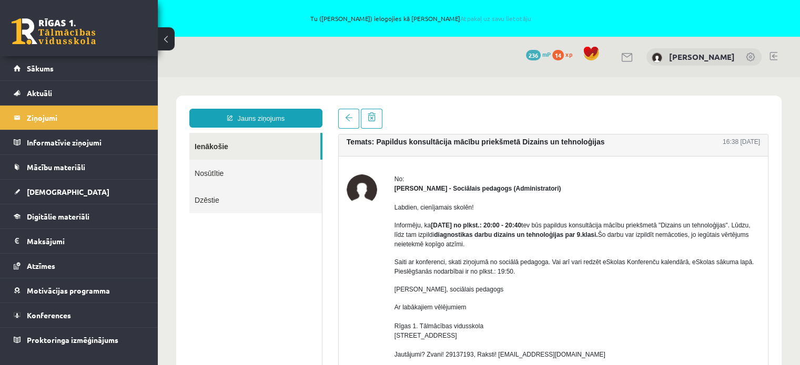
scroll to position [0, 0]
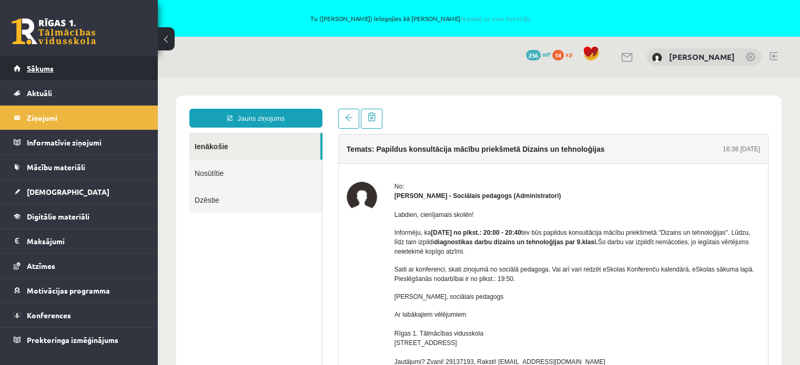
click at [42, 69] on span "Sākums" at bounding box center [40, 68] width 27 height 9
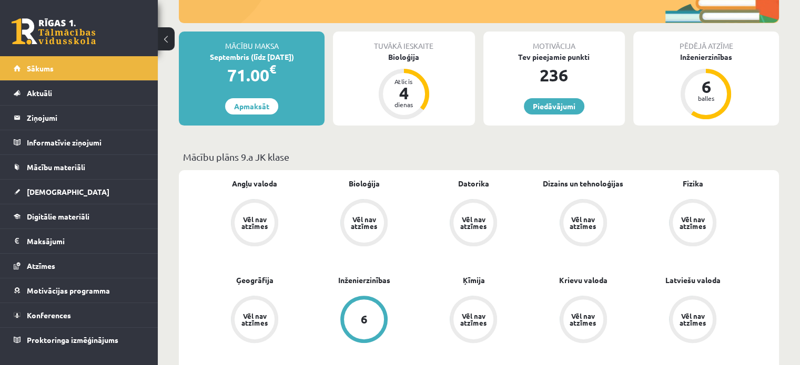
scroll to position [210, 0]
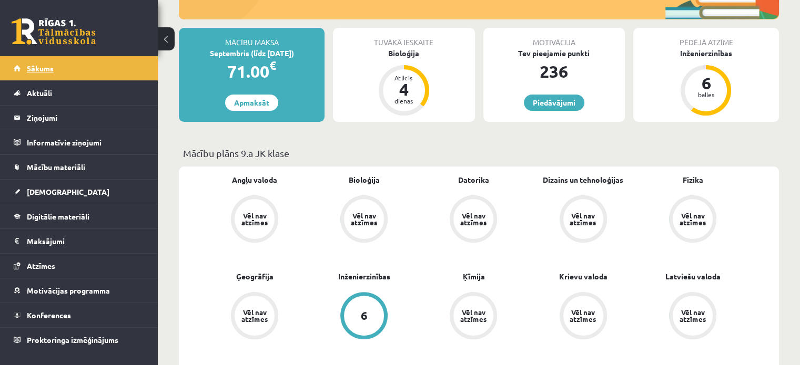
click at [40, 69] on span "Sākums" at bounding box center [40, 68] width 27 height 9
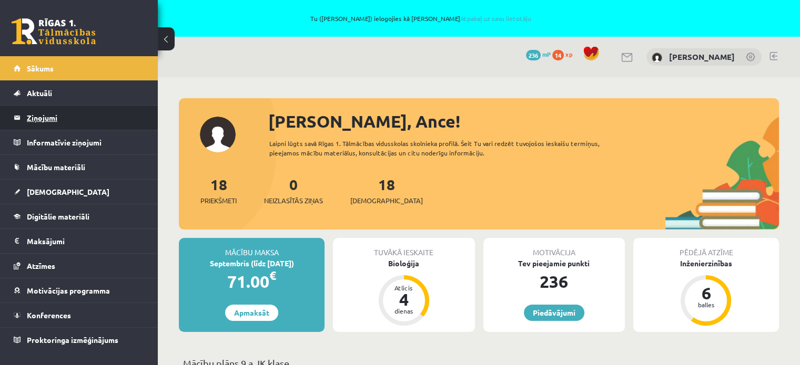
click at [43, 117] on legend "Ziņojumi 0" at bounding box center [86, 118] width 118 height 24
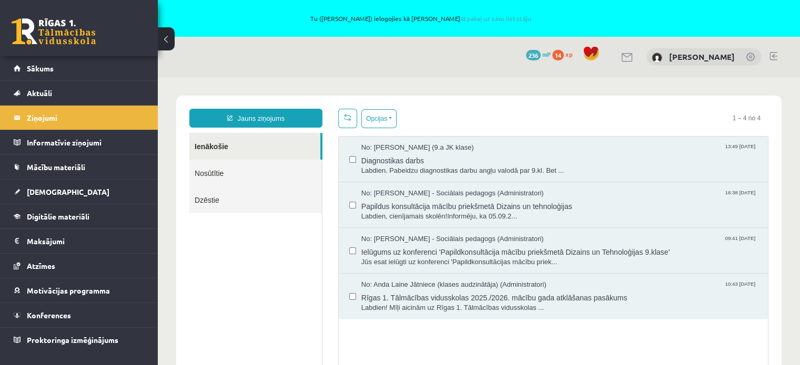
drag, startPoint x: 232, startPoint y: 273, endPoint x: 376, endPoint y: 197, distance: 163.0
click at [232, 273] on ul "Ienākošie Nosūtītie Dzēstie" at bounding box center [255, 252] width 133 height 239
